Goal: Task Accomplishment & Management: Use online tool/utility

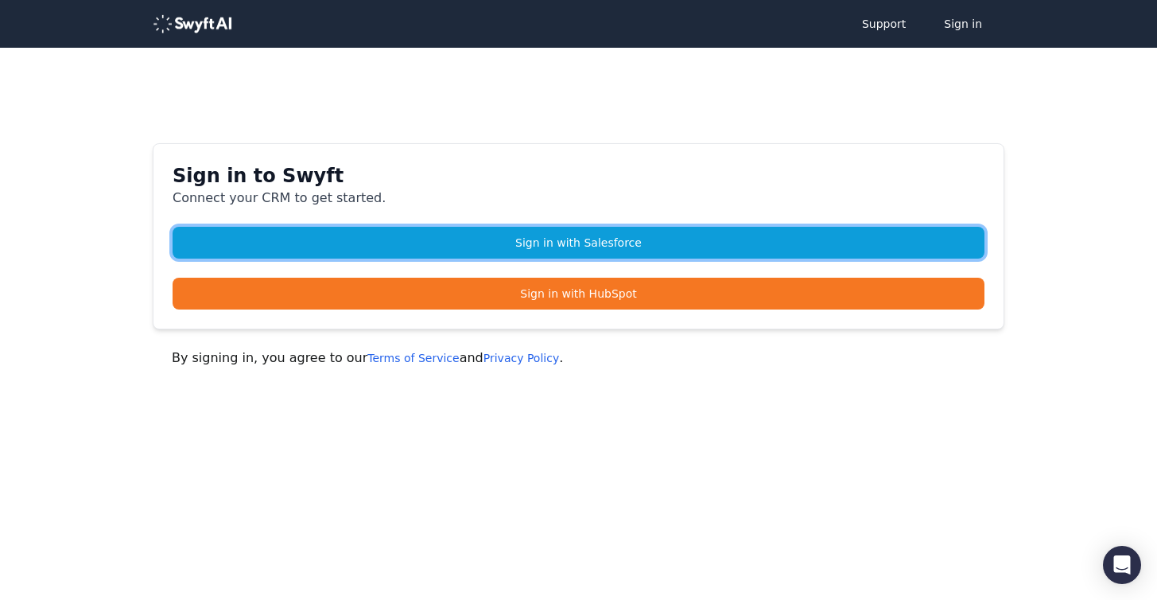
click at [569, 250] on link "Sign in with Salesforce" at bounding box center [579, 243] width 812 height 32
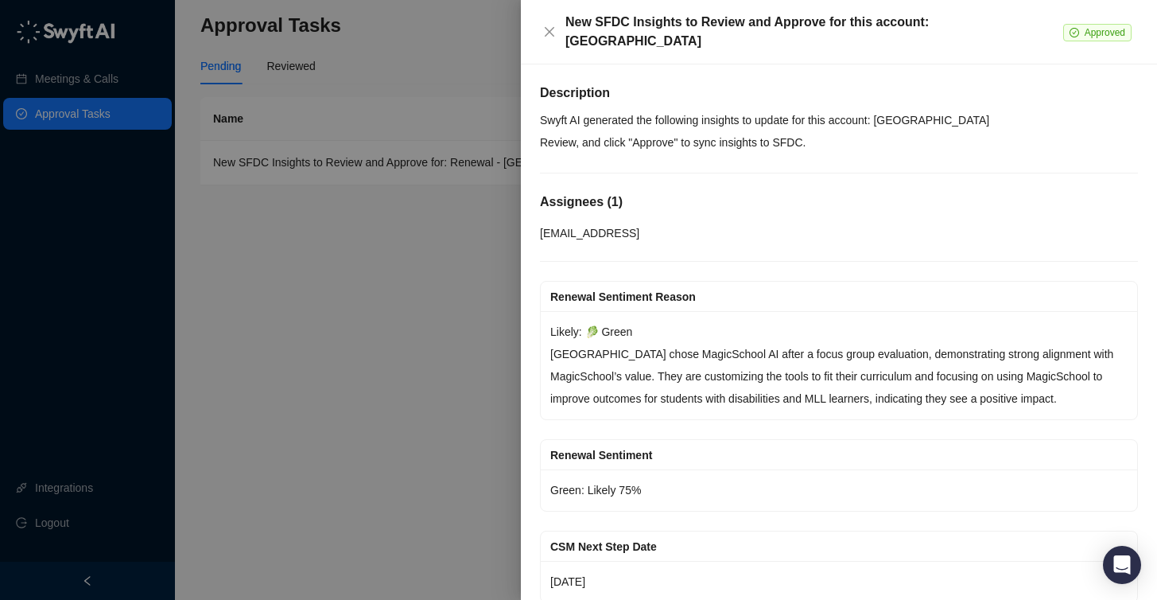
click at [101, 86] on div at bounding box center [578, 300] width 1157 height 600
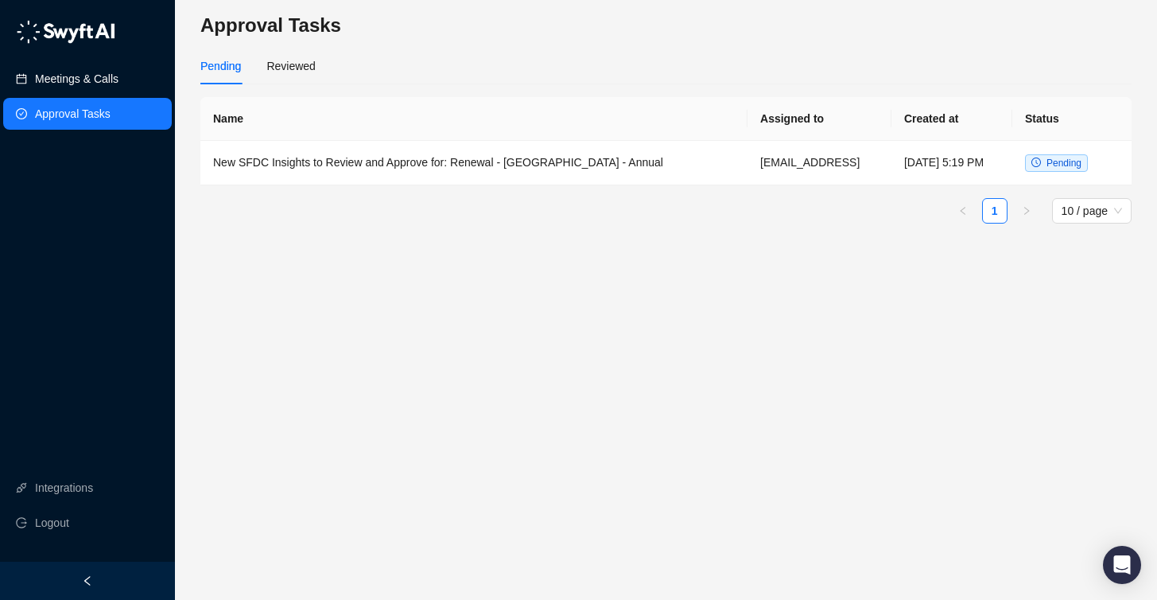
click at [102, 83] on link "Meetings & Calls" at bounding box center [77, 79] width 84 height 32
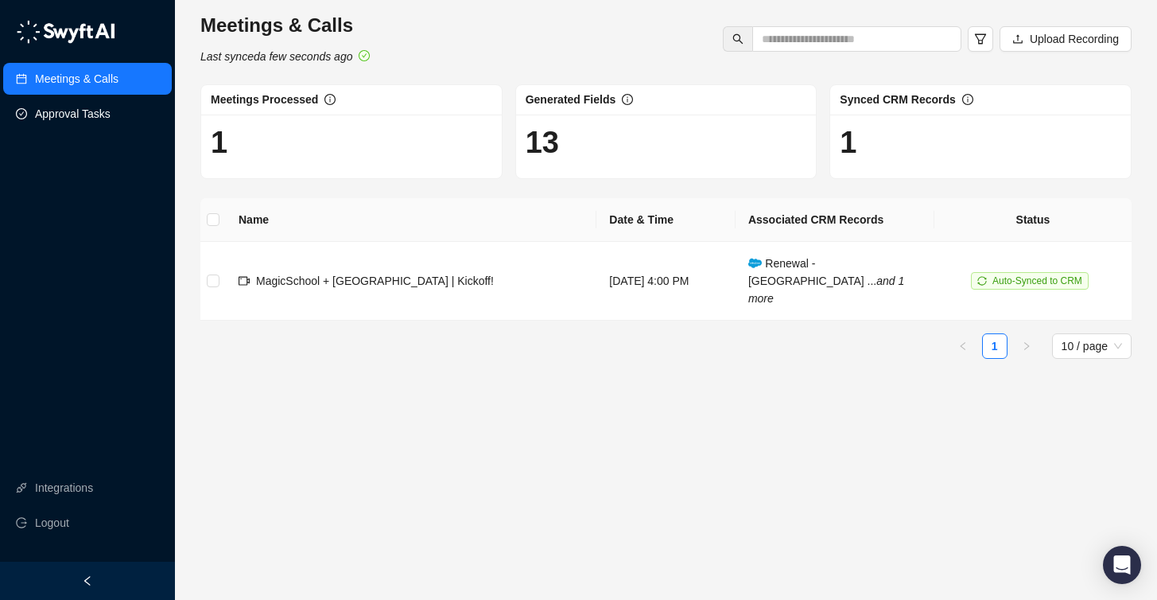
click at [78, 115] on link "Approval Tasks" at bounding box center [73, 114] width 76 height 32
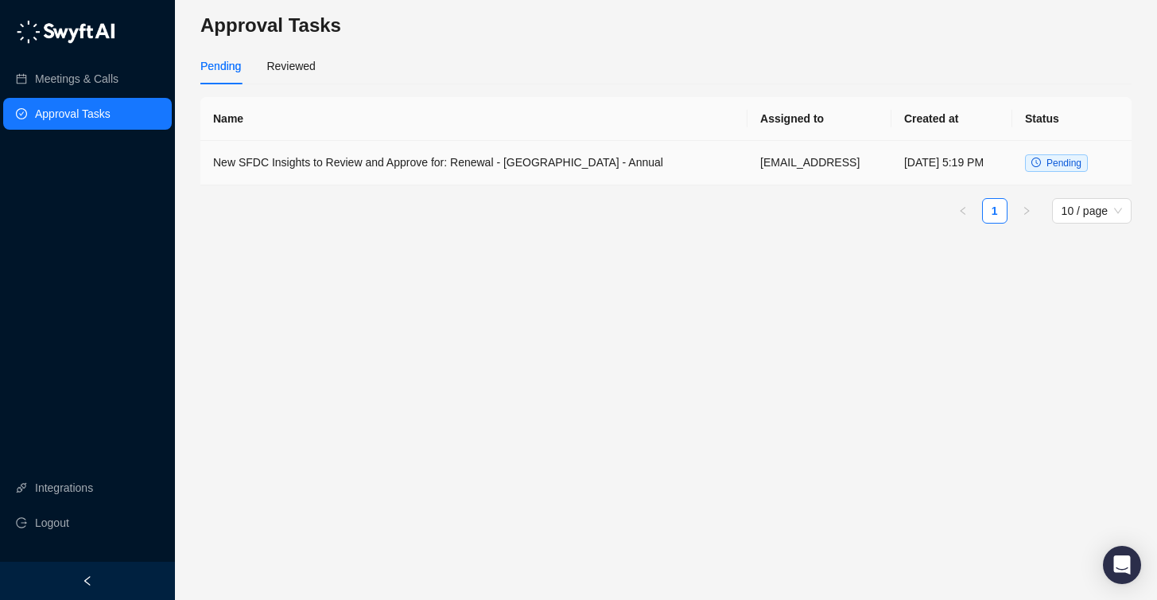
click at [435, 158] on td "New SFDC Insights to Review and Approve for: Renewal - [GEOGRAPHIC_DATA] - Annu…" at bounding box center [473, 163] width 547 height 45
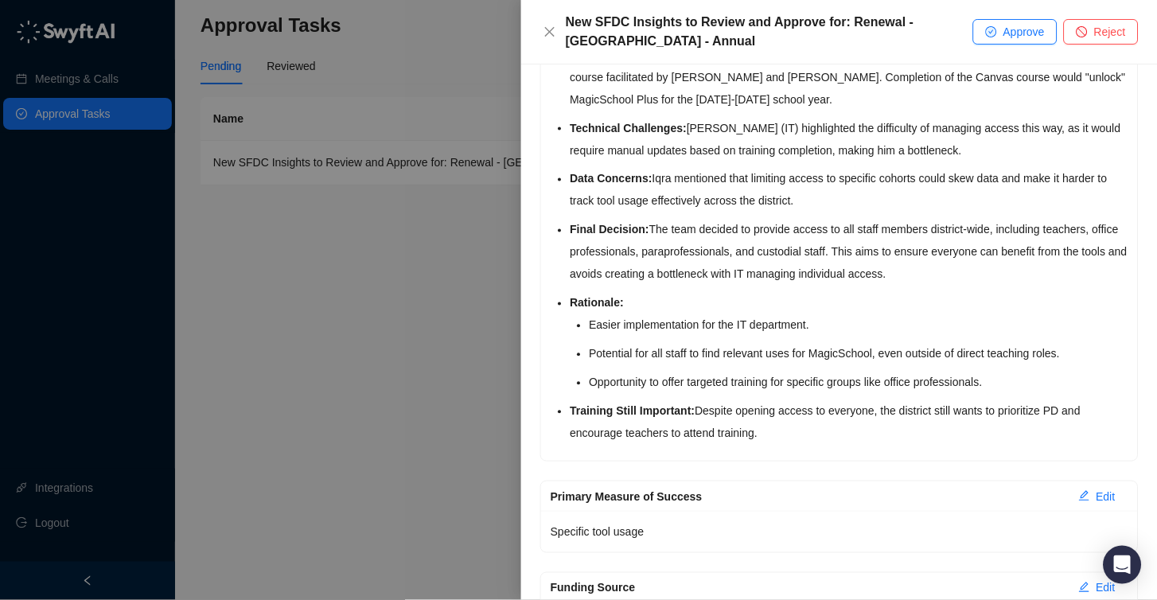
scroll to position [677, 0]
